Goal: Information Seeking & Learning: Learn about a topic

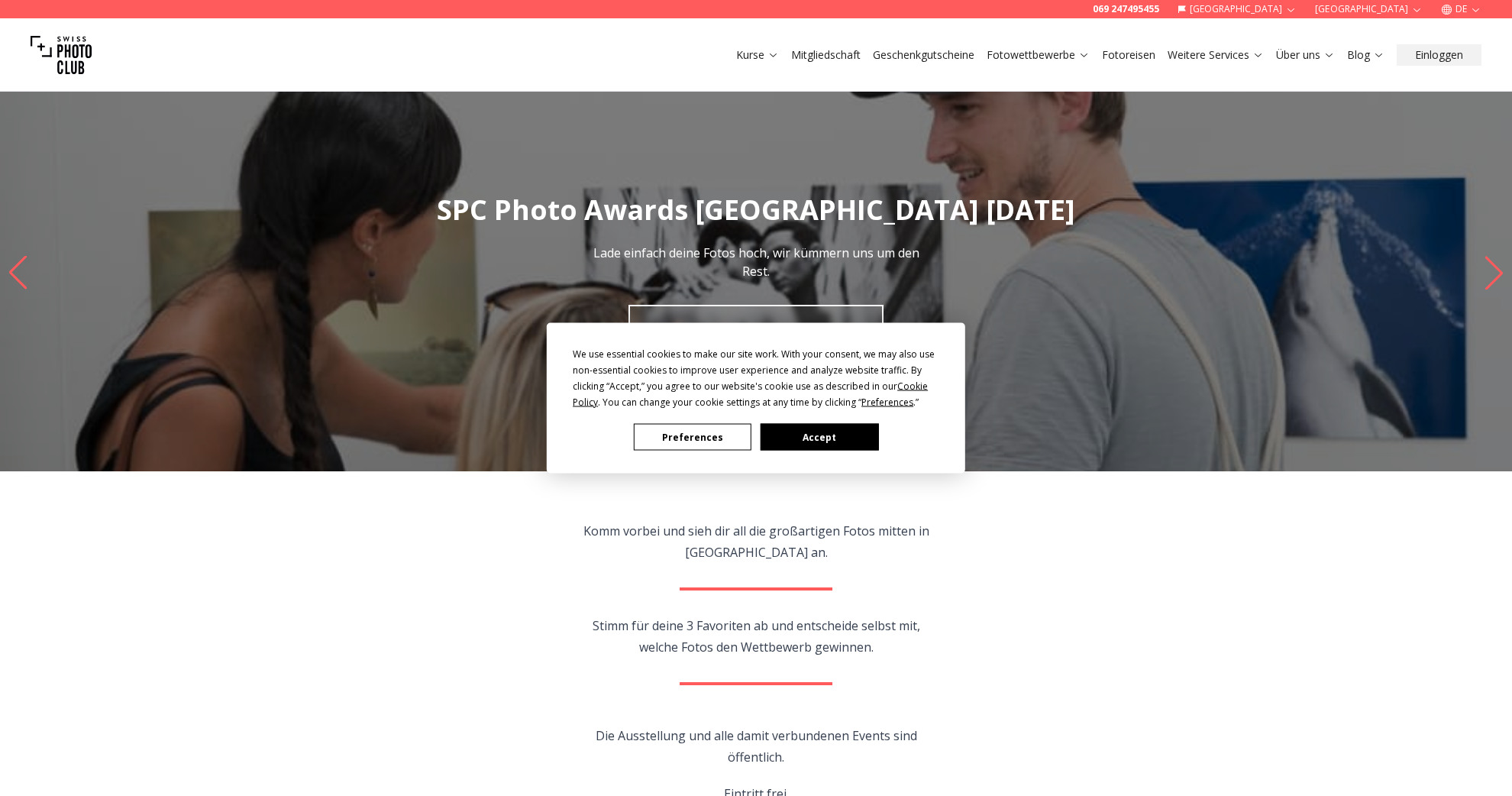
click at [671, 438] on button "Preferences" at bounding box center [692, 437] width 117 height 26
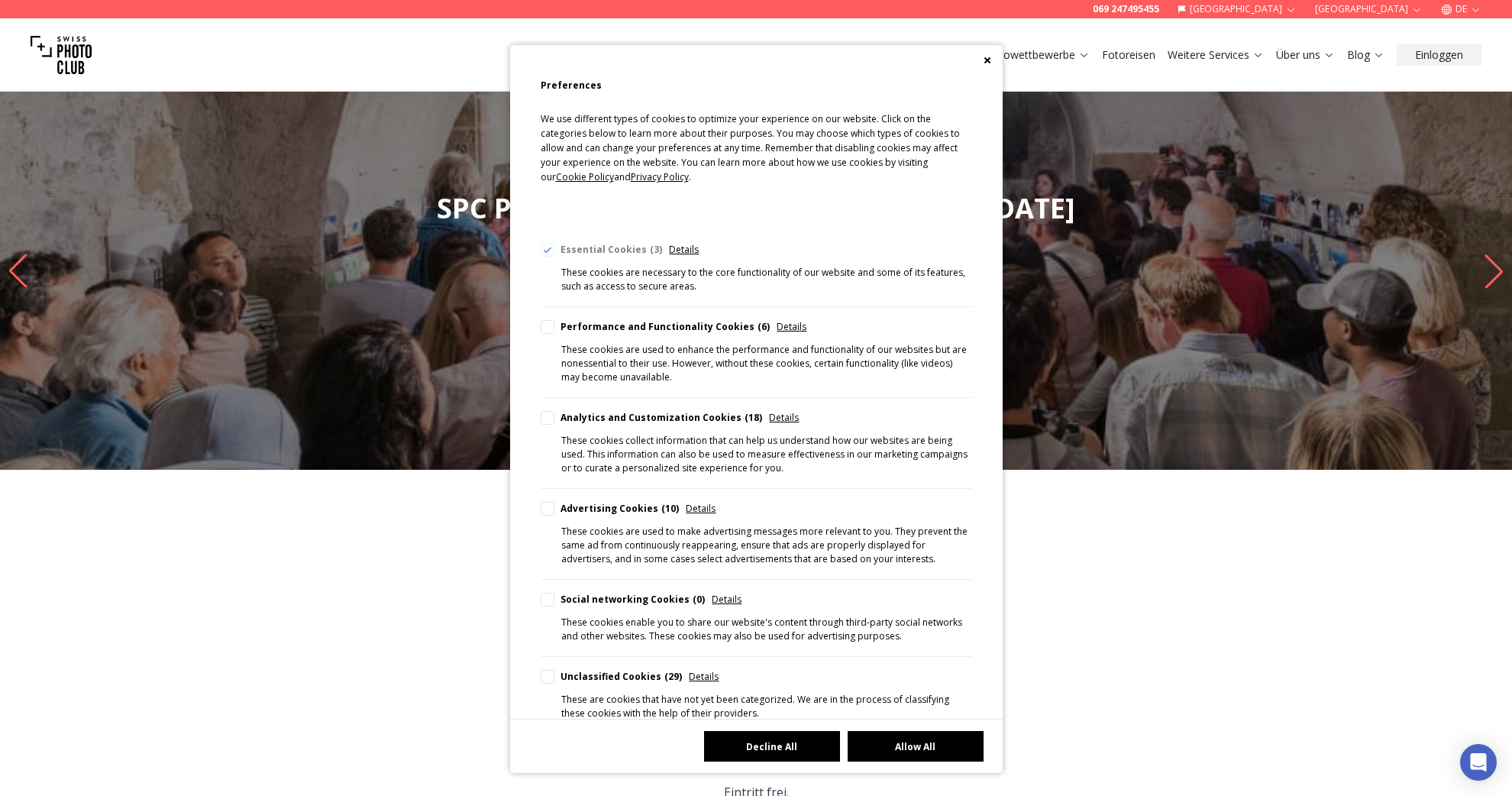
click at [785, 746] on button "Decline All" at bounding box center [772, 746] width 136 height 30
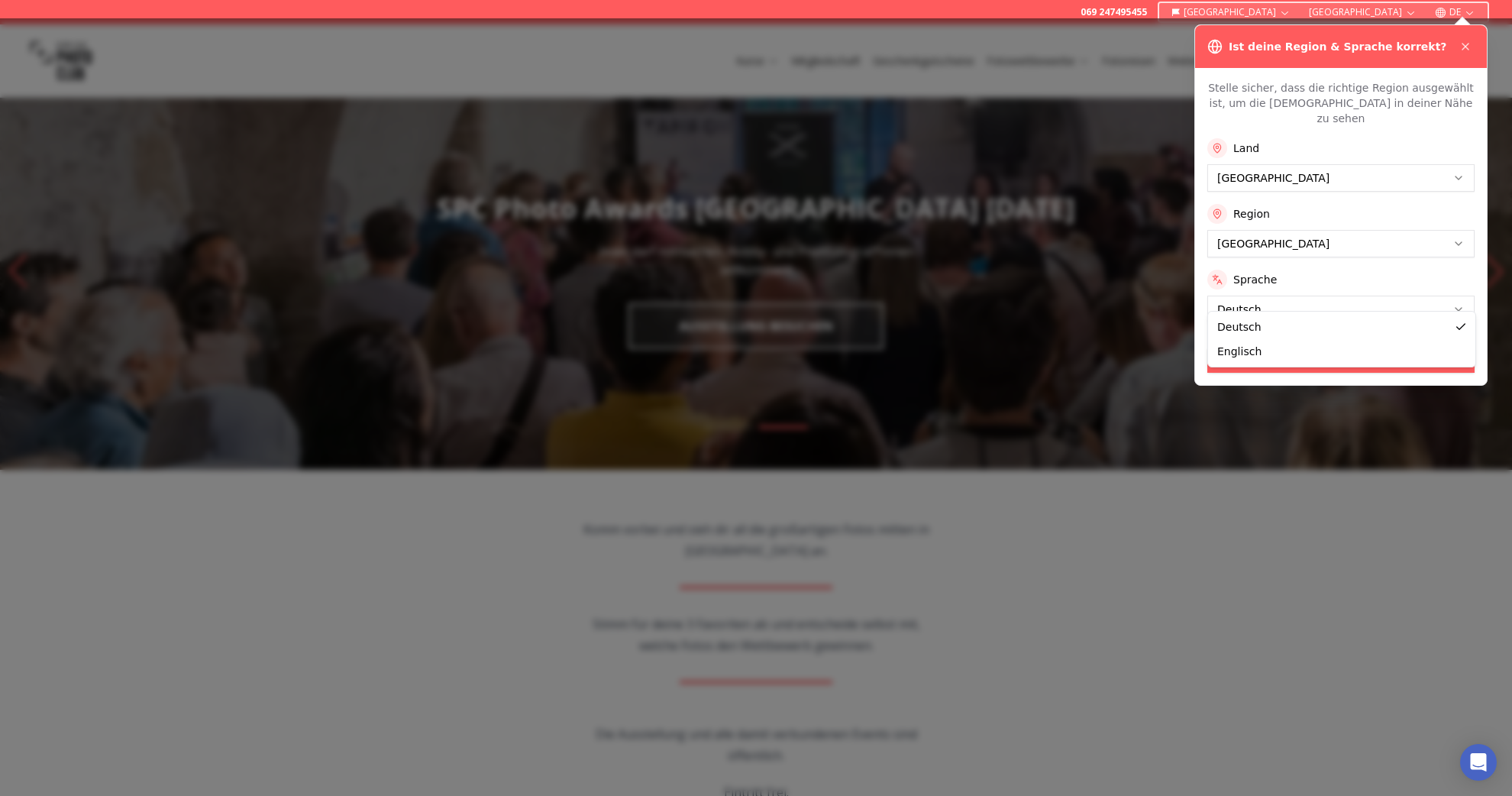
click at [1252, 348] on button "Anwenden" at bounding box center [1340, 360] width 267 height 25
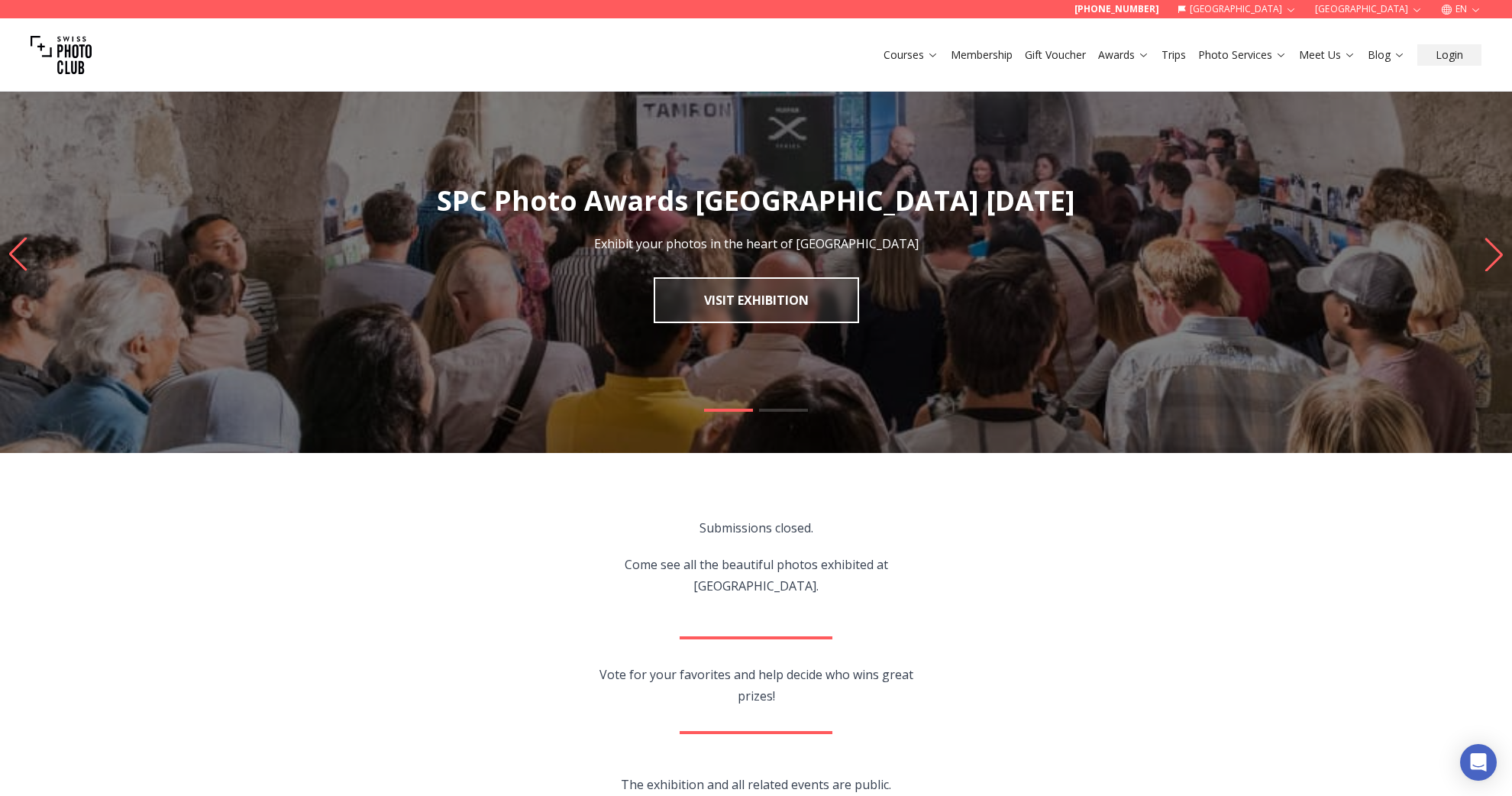
scroll to position [14, 0]
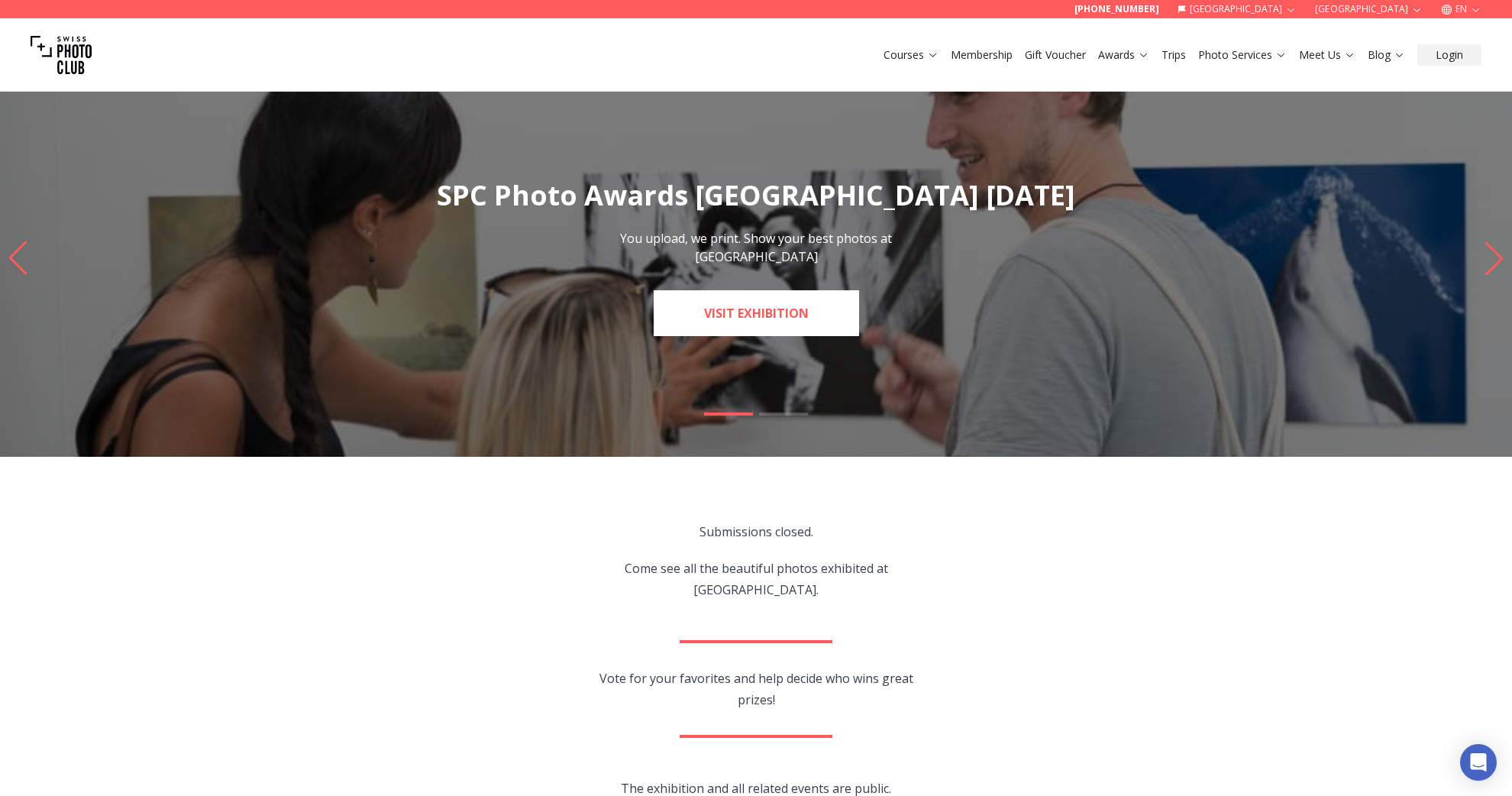
click at [776, 308] on link "Visit Exhibition" at bounding box center [756, 312] width 205 height 46
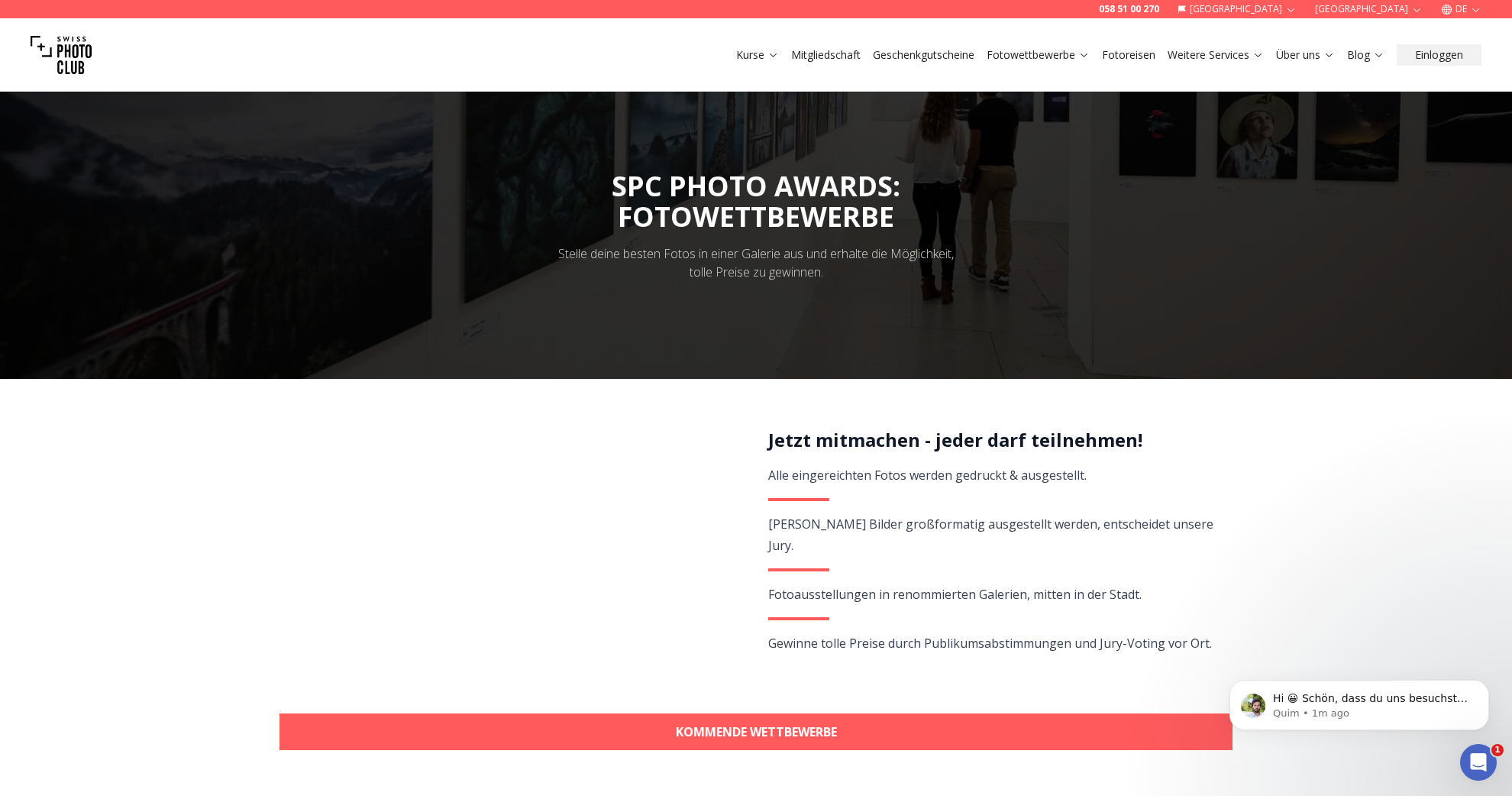
click at [842, 57] on link "Mitgliedschaft" at bounding box center [825, 54] width 69 height 15
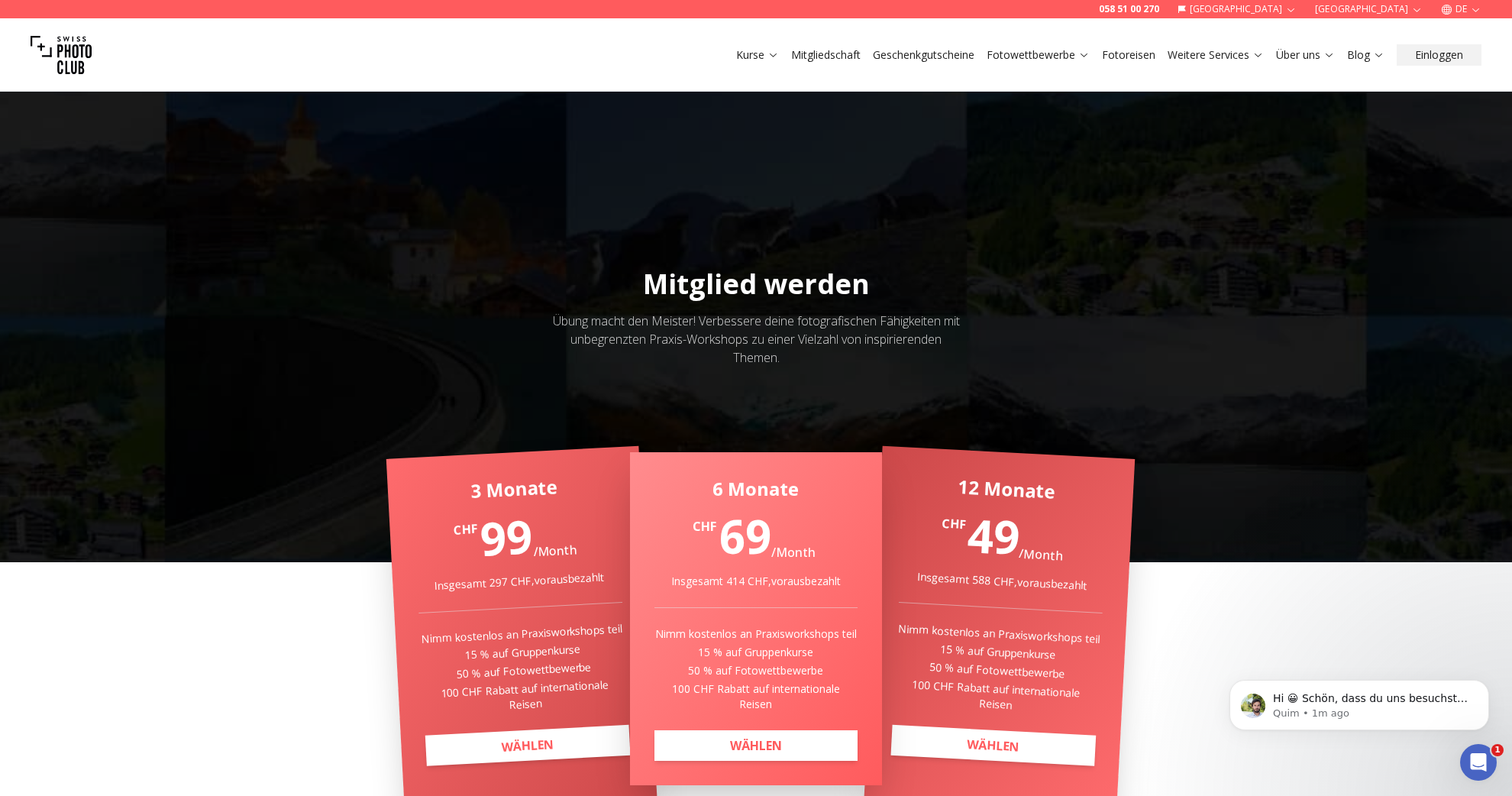
click at [889, 55] on link "Geschenkgutscheine" at bounding box center [923, 54] width 101 height 15
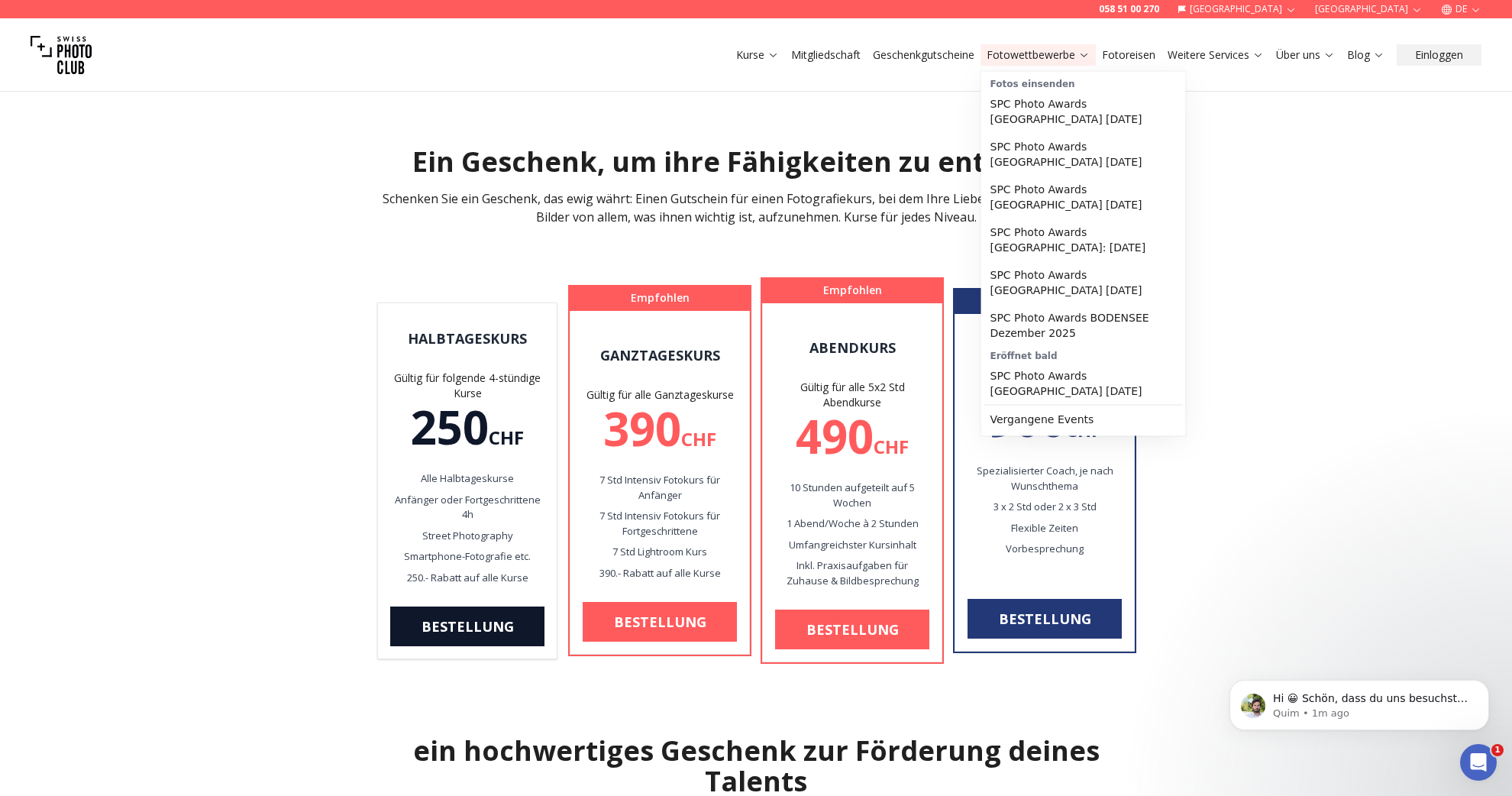
click at [1010, 55] on link "Fotowettbewerbe" at bounding box center [1038, 54] width 103 height 15
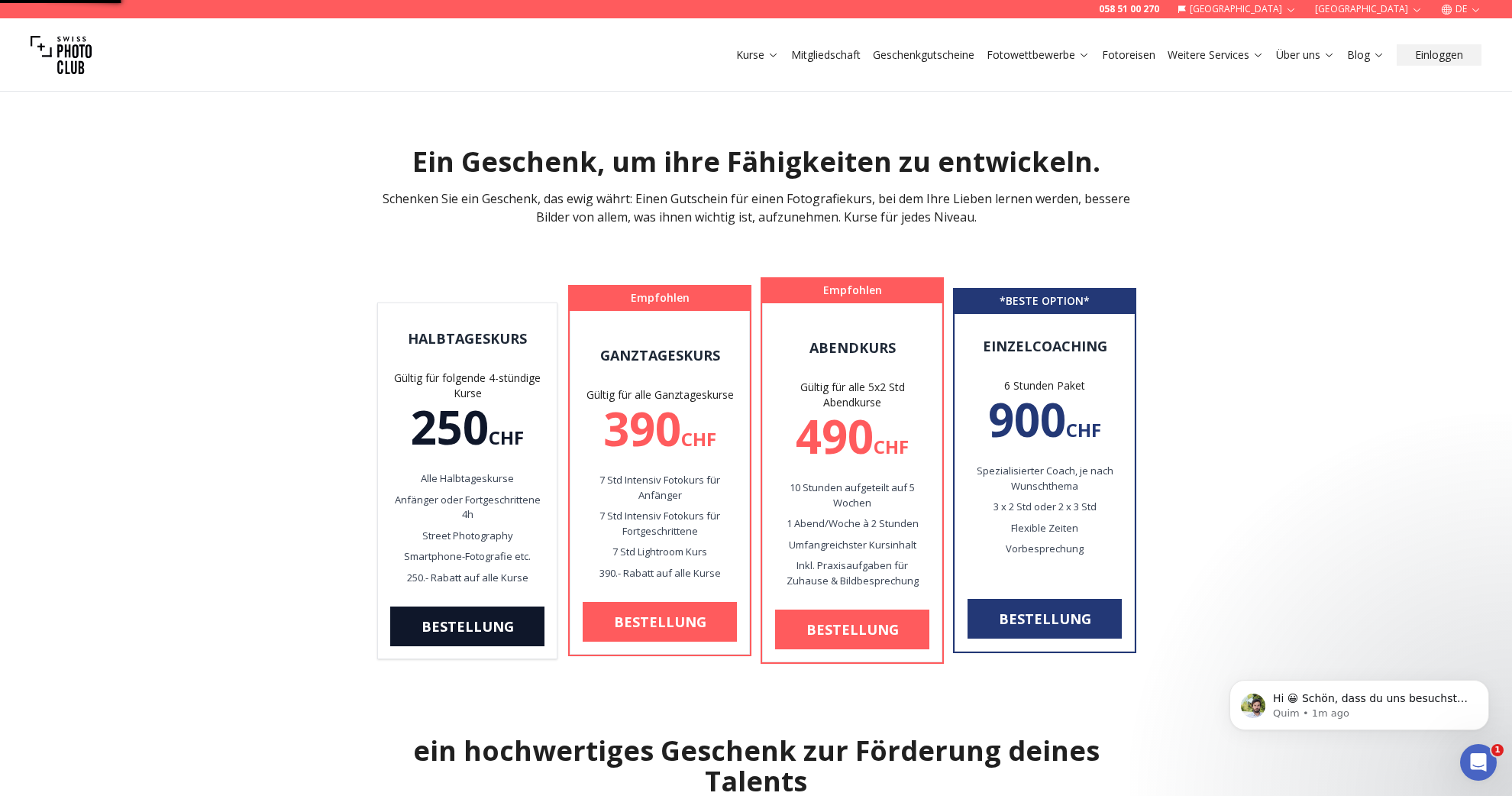
scroll to position [1, 0]
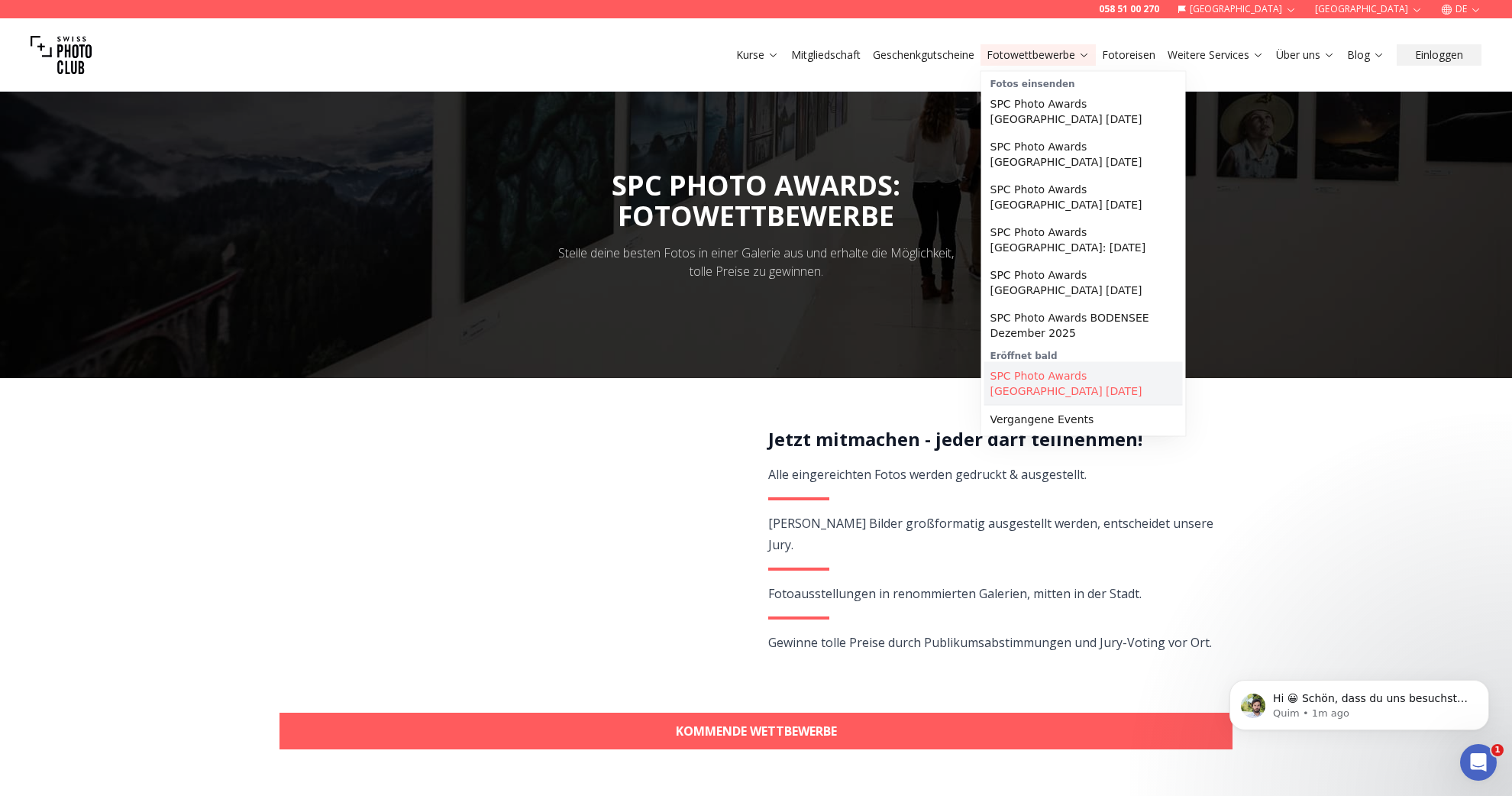
click at [1049, 386] on link "SPC Photo Awards [GEOGRAPHIC_DATA] [DATE]" at bounding box center [1083, 383] width 199 height 43
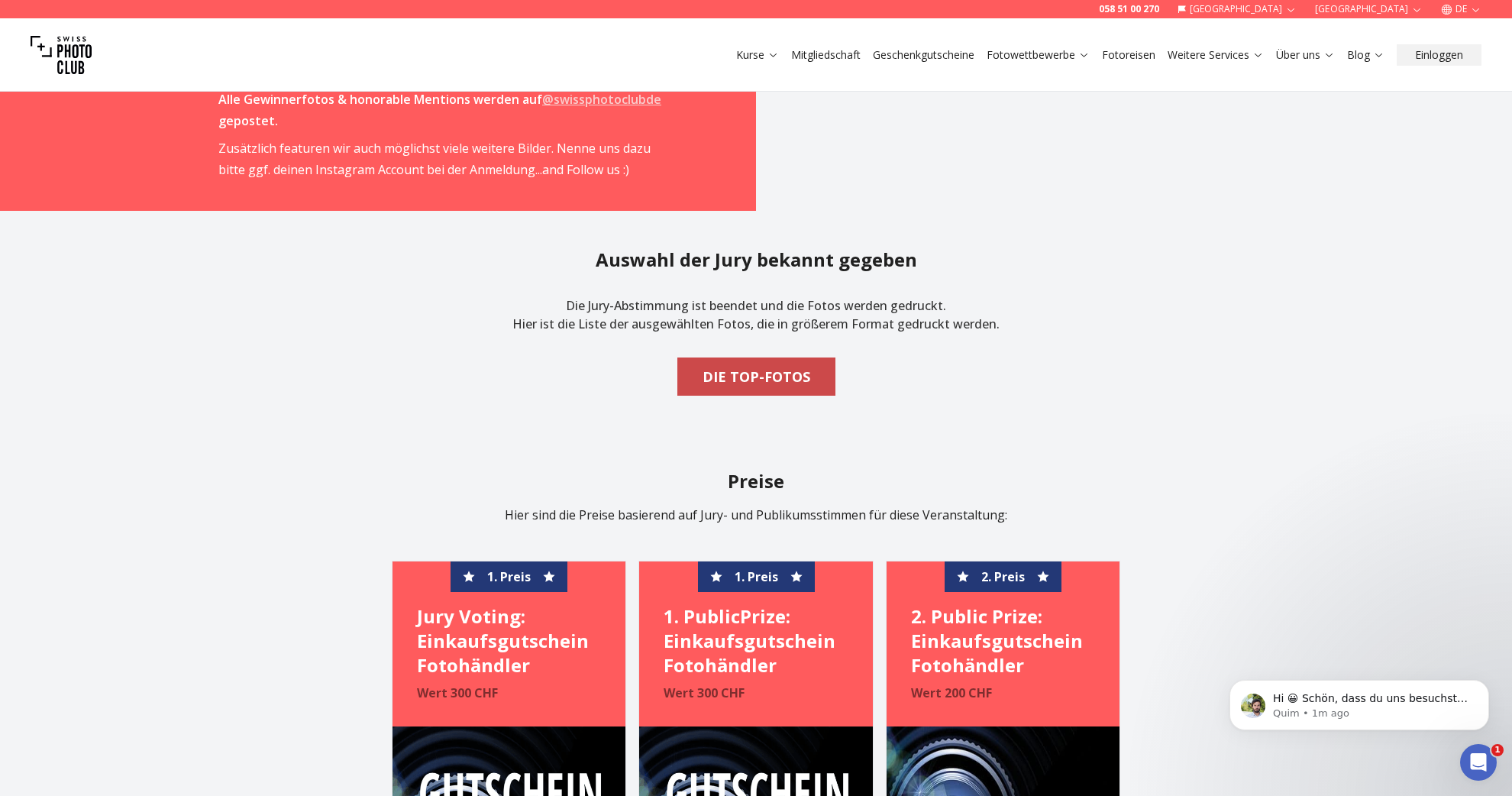
scroll to position [2386, 1]
click at [746, 381] on b "DIE TOP-FOTOS" at bounding box center [756, 375] width 108 height 22
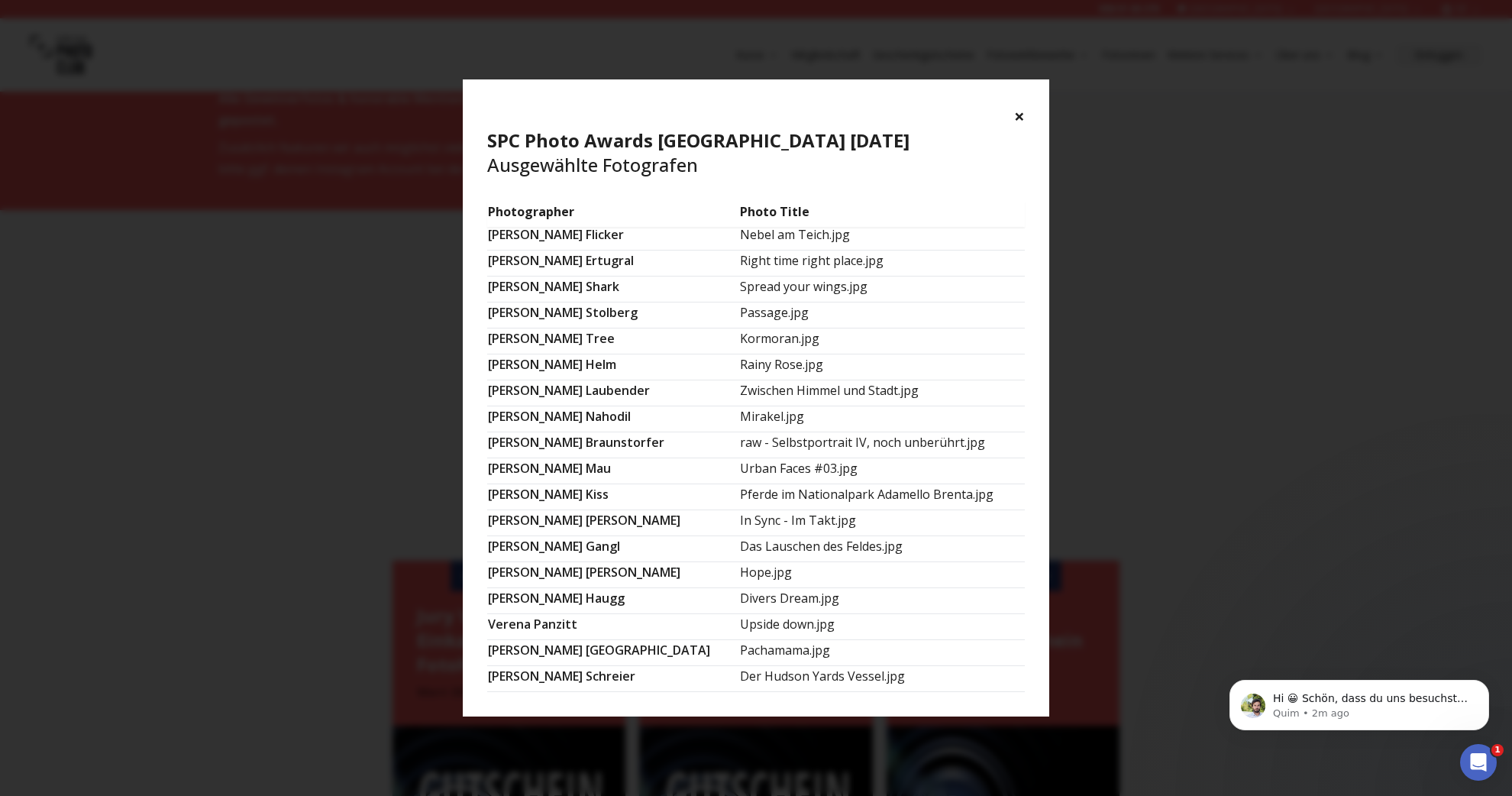
scroll to position [730, 0]
click at [1018, 114] on button "×" at bounding box center [1019, 116] width 10 height 25
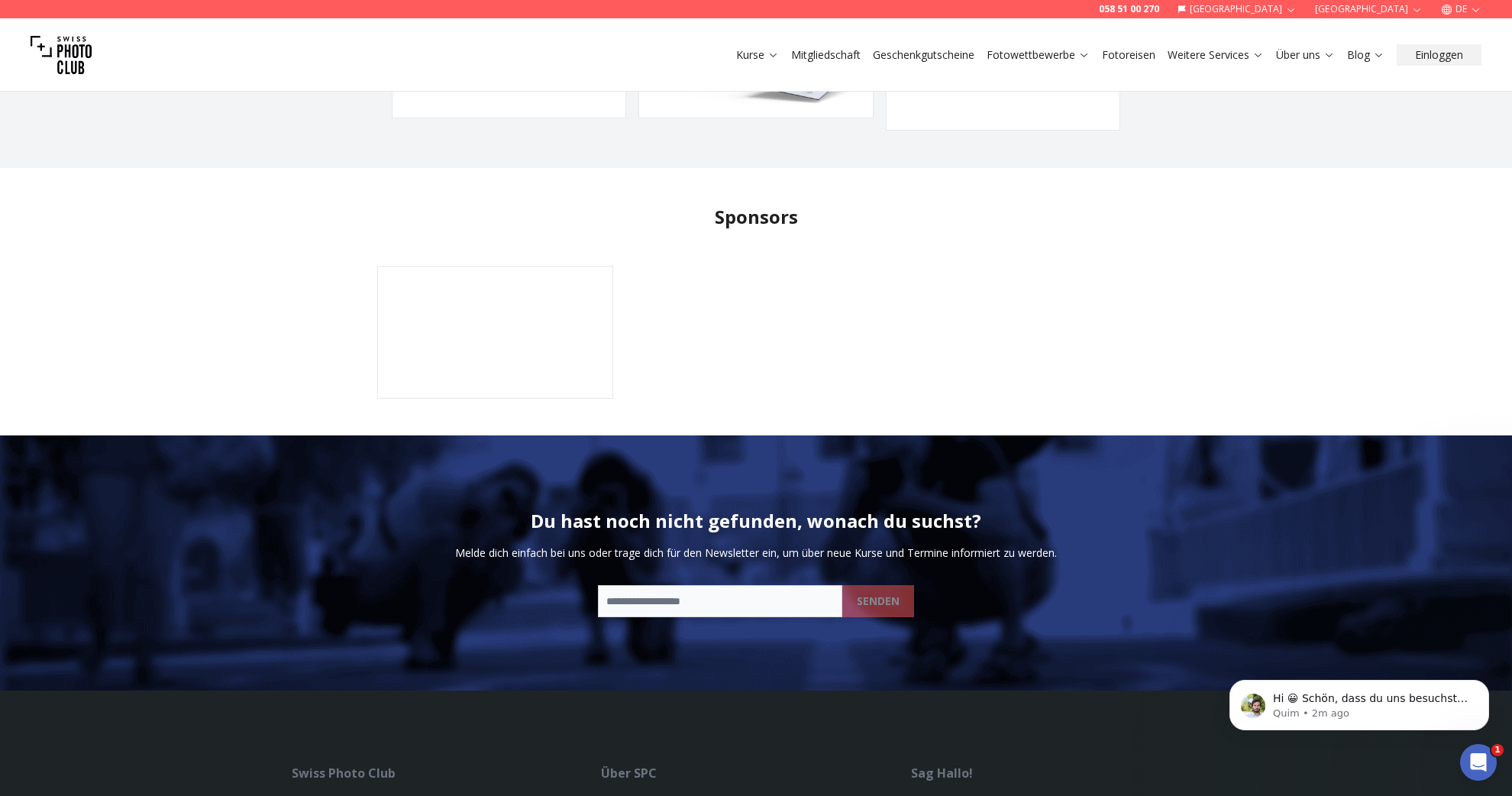
scroll to position [3653, 0]
